Goal: Task Accomplishment & Management: Use online tool/utility

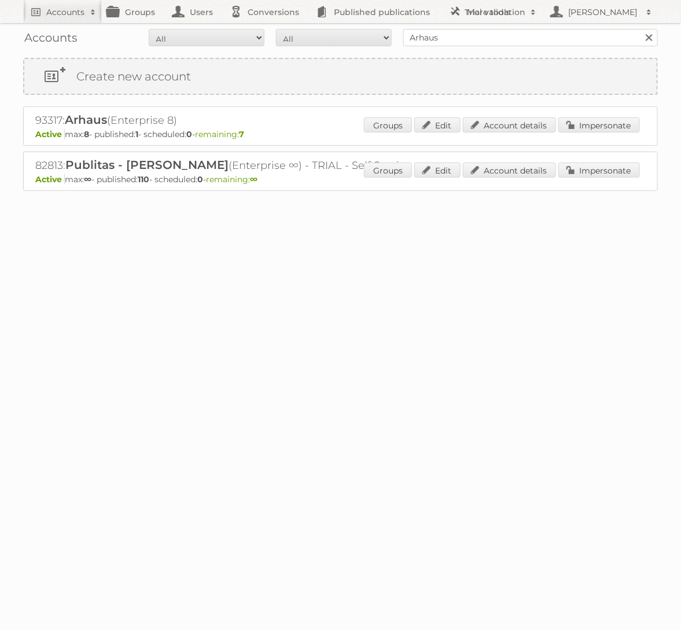
click at [437, 45] on input "Arhaus" at bounding box center [530, 37] width 255 height 17
type input "HEMA BV"
click at [640, 29] on input "Search" at bounding box center [648, 37] width 17 height 17
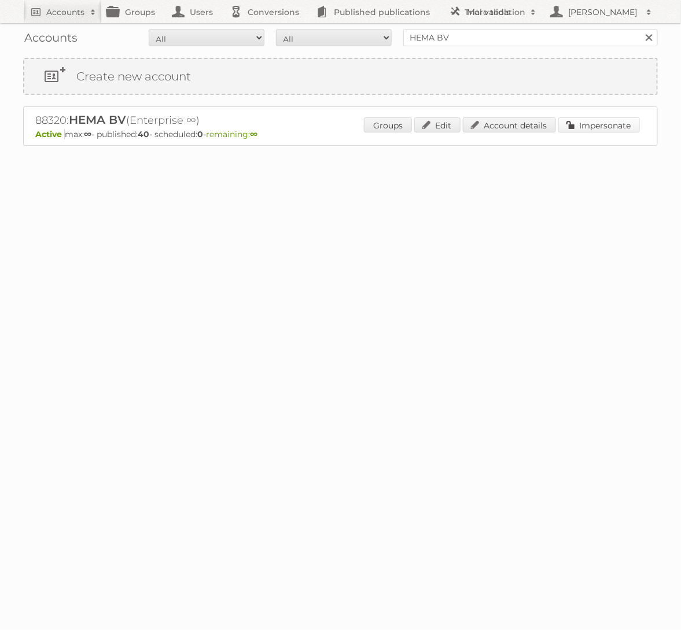
click at [582, 120] on link "Impersonate" at bounding box center [600, 125] width 82 height 15
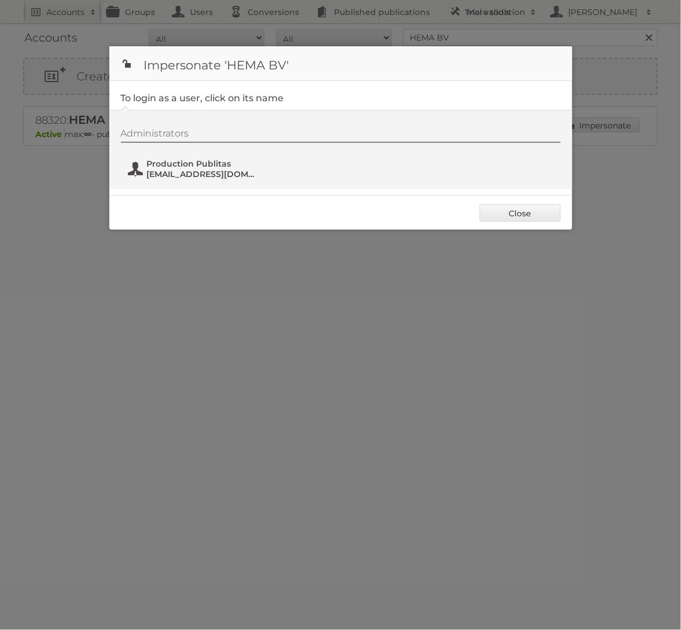
click at [195, 160] on span "Production Publitas" at bounding box center [203, 164] width 112 height 10
